Goal: Task Accomplishment & Management: Understand process/instructions

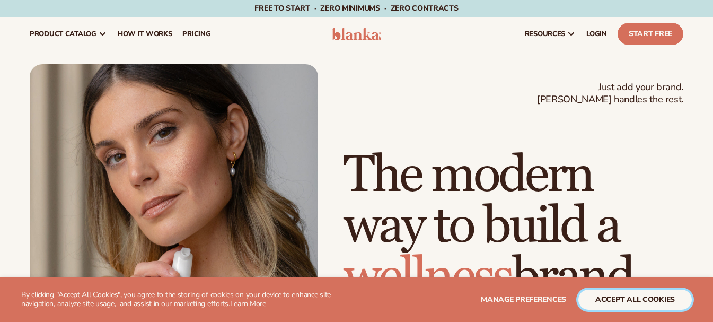
click at [609, 300] on button "accept all cookies" at bounding box center [634, 299] width 113 height 20
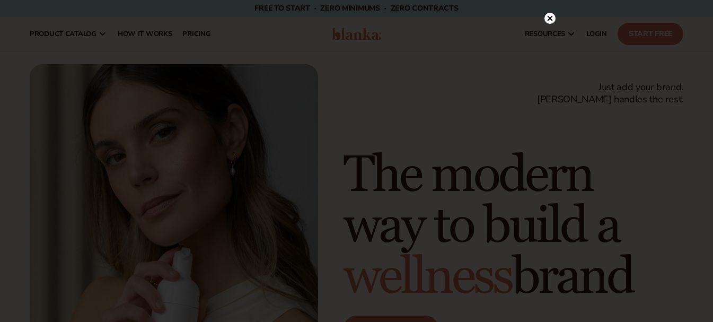
click at [544, 17] on circle at bounding box center [549, 18] width 11 height 11
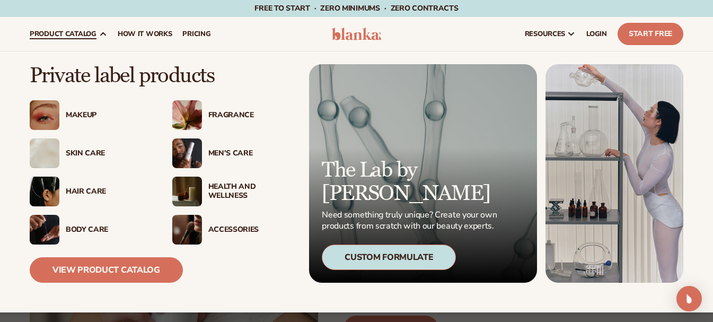
click at [87, 147] on div "Skin Care" at bounding box center [90, 153] width 121 height 30
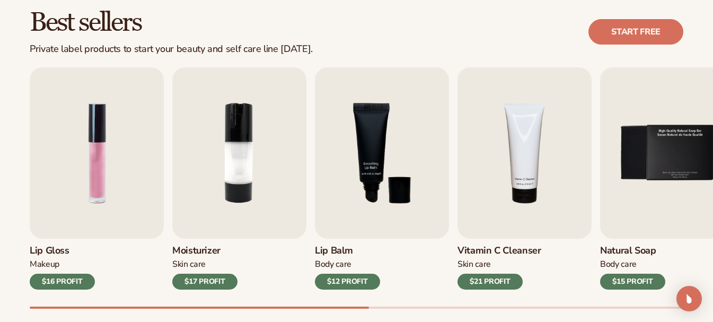
scroll to position [309, 0]
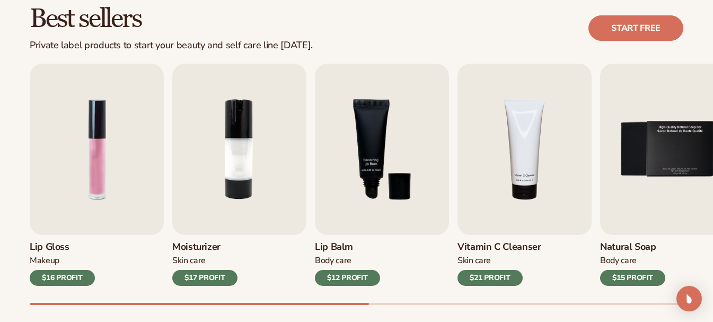
drag, startPoint x: 293, startPoint y: 305, endPoint x: 329, endPoint y: 305, distance: 36.0
click at [329, 305] on div "Best sellers Private label products to start your beauty and self care line tod…" at bounding box center [356, 166] width 713 height 380
click at [329, 305] on div at bounding box center [199, 304] width 339 height 2
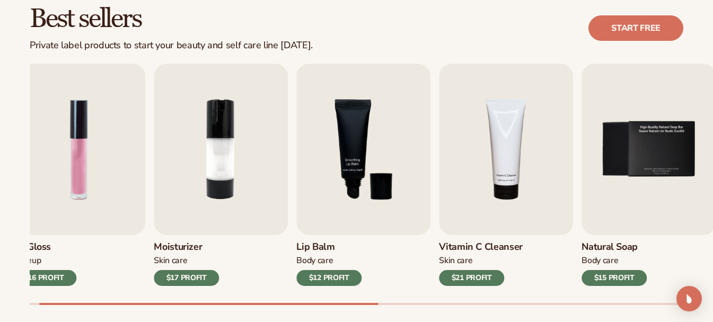
click at [346, 305] on div at bounding box center [208, 304] width 339 height 2
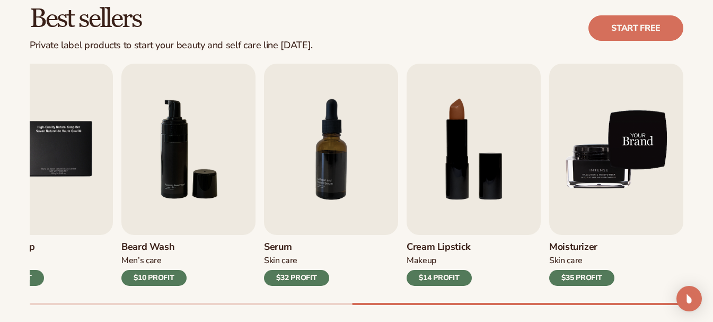
click at [641, 168] on img "9 / 9" at bounding box center [616, 149] width 134 height 171
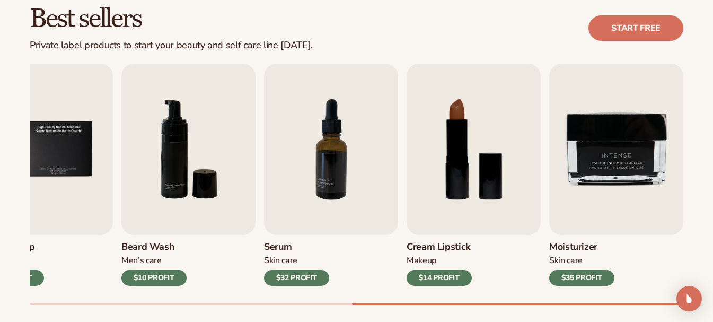
click at [580, 274] on div "$35 PROFIT" at bounding box center [581, 278] width 65 height 16
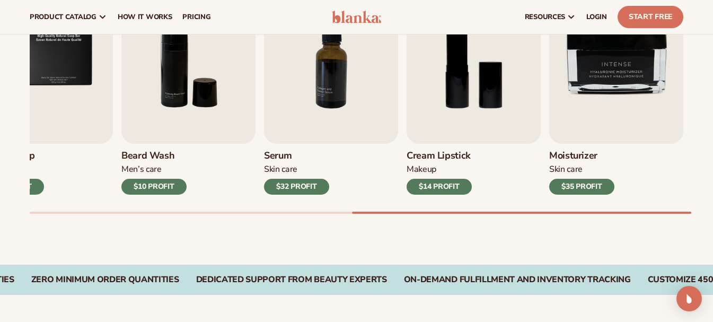
scroll to position [0, 0]
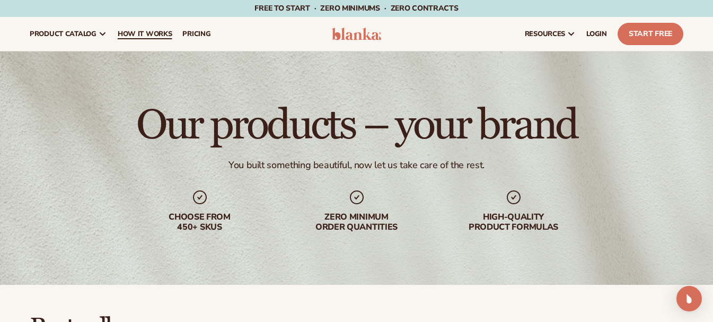
click at [154, 28] on link "How It Works" at bounding box center [144, 34] width 65 height 34
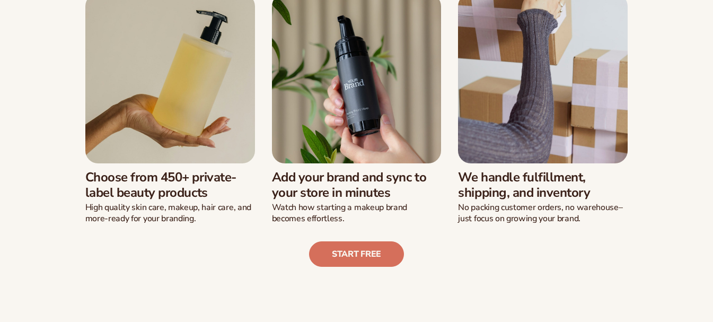
scroll to position [316, 0]
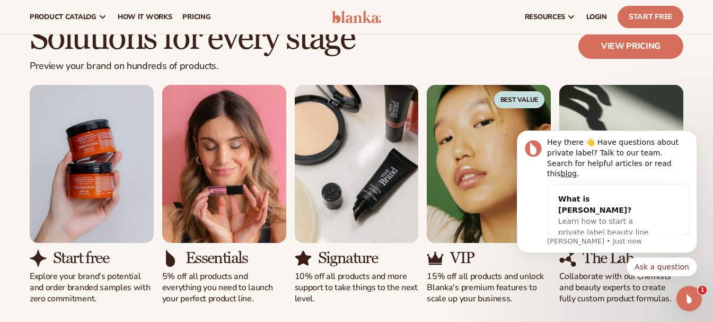
scroll to position [0, 0]
click at [696, 127] on body "Hey there 👋 Have questions about private label? Talk to our team. Search for he…" at bounding box center [606, 199] width 203 height 179
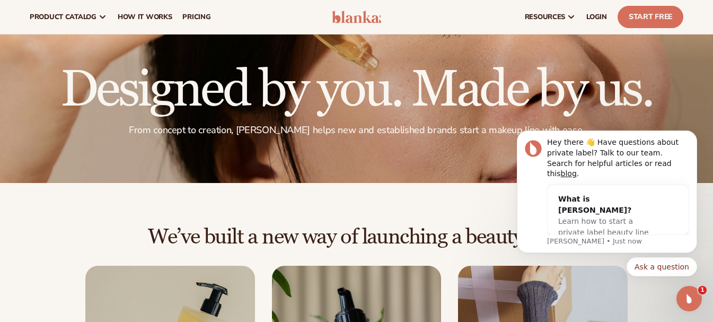
scroll to position [24, 0]
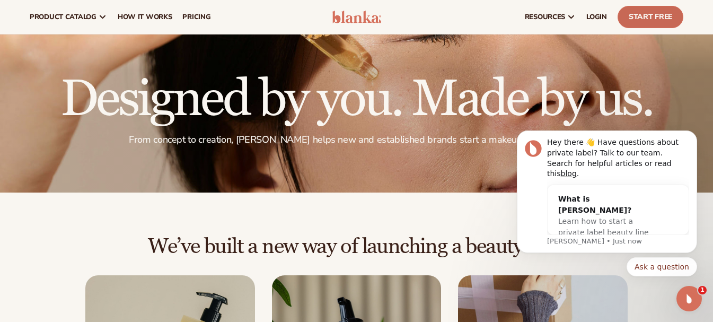
click at [643, 19] on link "Start Free" at bounding box center [650, 17] width 66 height 22
